Goal: Register for event/course

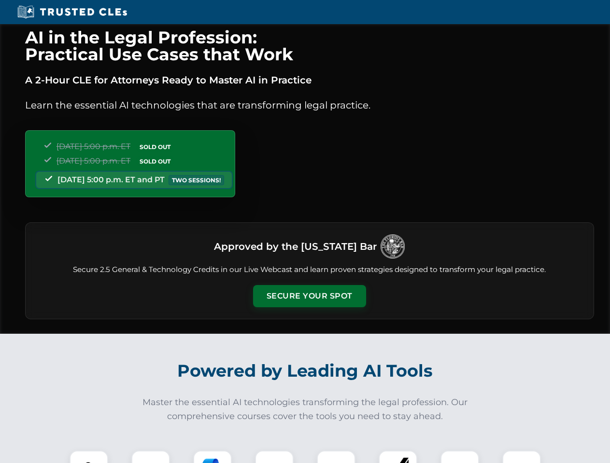
click at [309, 296] on button "Secure Your Spot" at bounding box center [309, 296] width 113 height 22
click at [89, 457] on img at bounding box center [89, 470] width 28 height 28
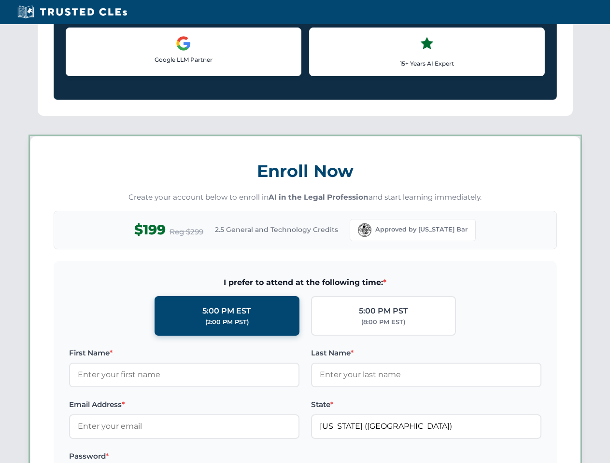
click at [212, 457] on label "Password *" at bounding box center [184, 457] width 230 height 12
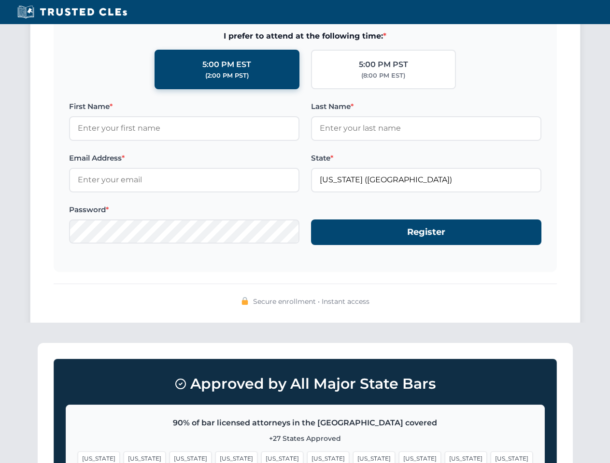
click at [445, 457] on span "[US_STATE]" at bounding box center [466, 459] width 42 height 14
